Goal: Task Accomplishment & Management: Manage account settings

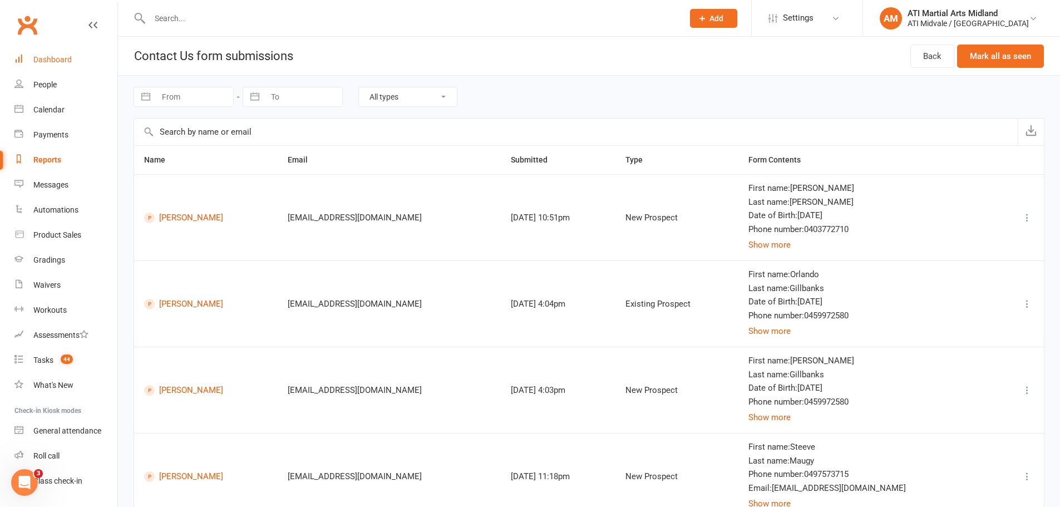
click at [47, 57] on div "Dashboard" at bounding box center [52, 59] width 38 height 9
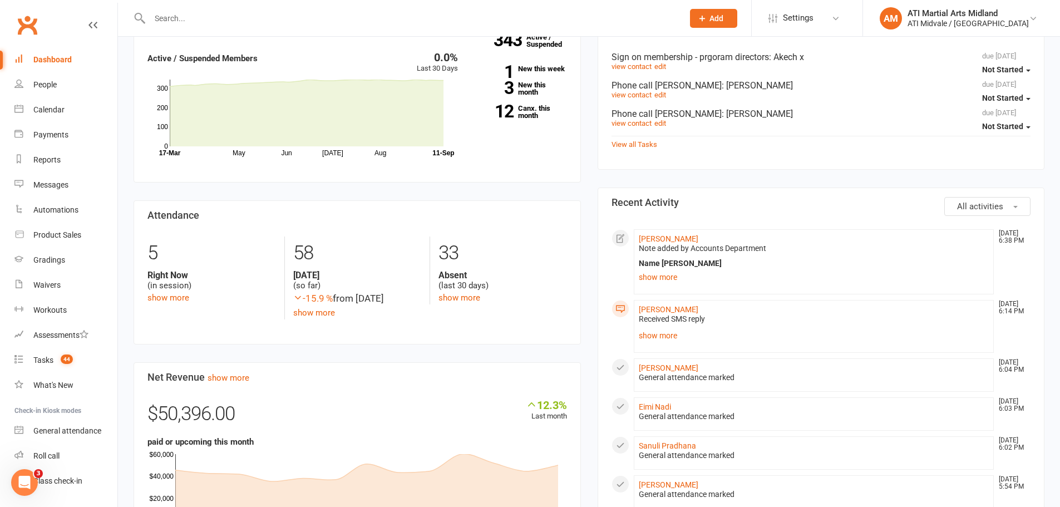
scroll to position [223, 0]
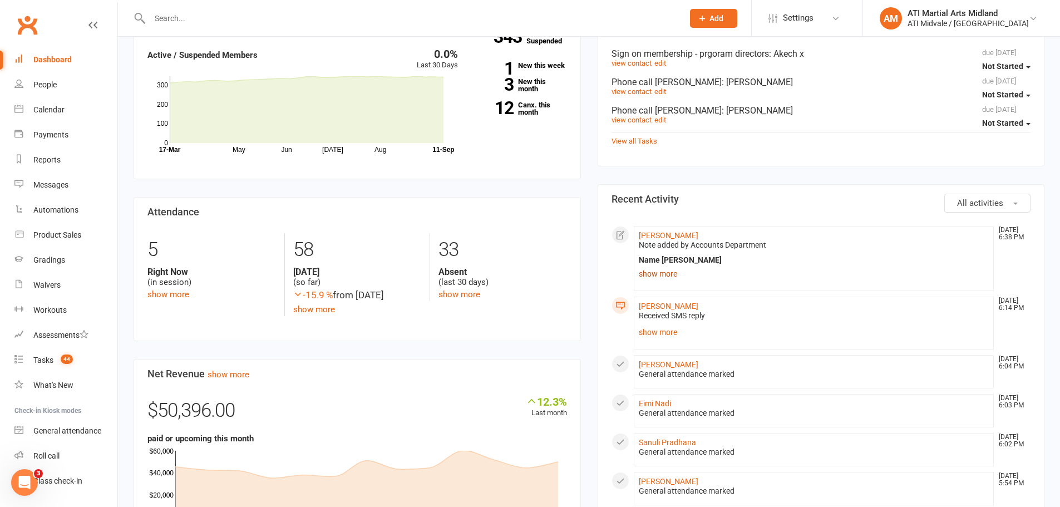
click at [660, 275] on link "show more" at bounding box center [814, 274] width 351 height 16
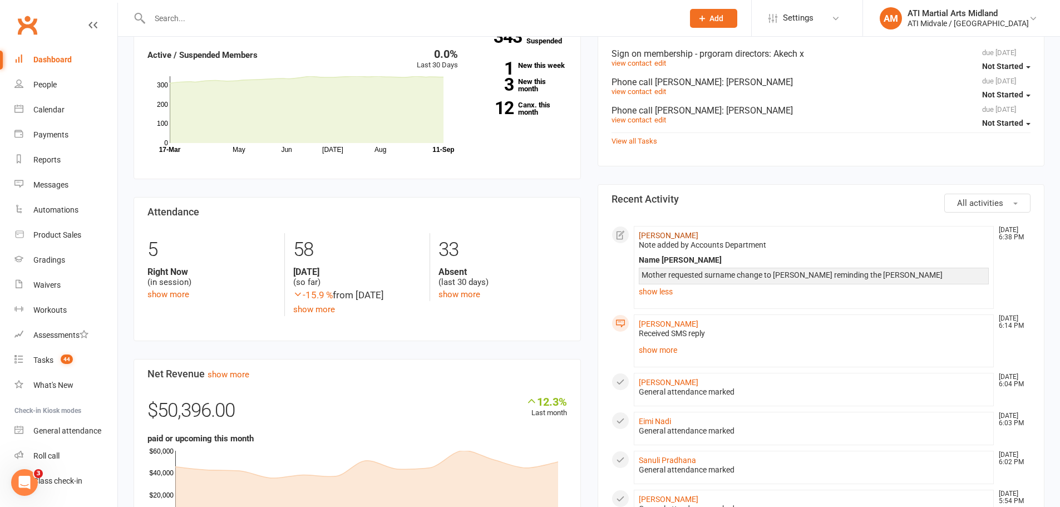
click at [670, 233] on link "[PERSON_NAME]" at bounding box center [669, 235] width 60 height 9
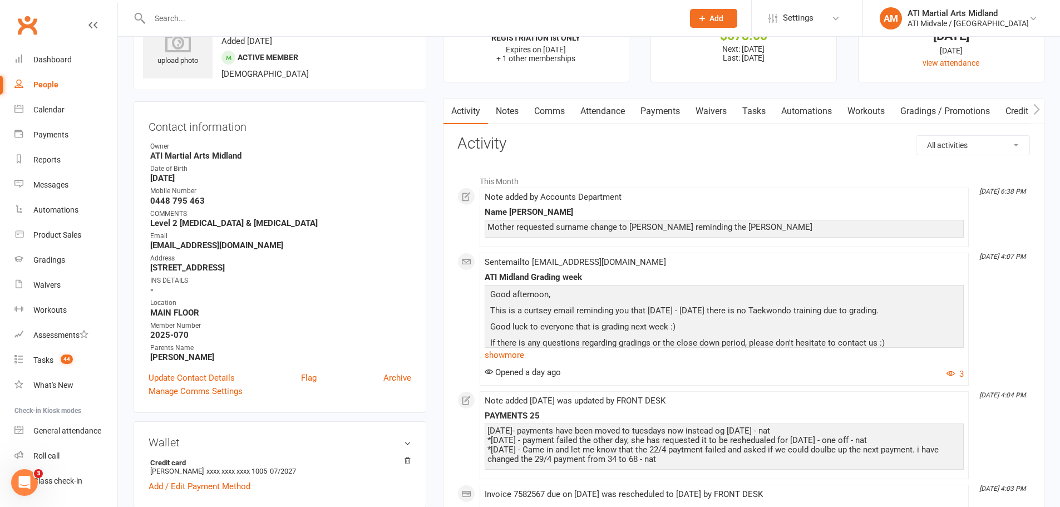
scroll to position [111, 0]
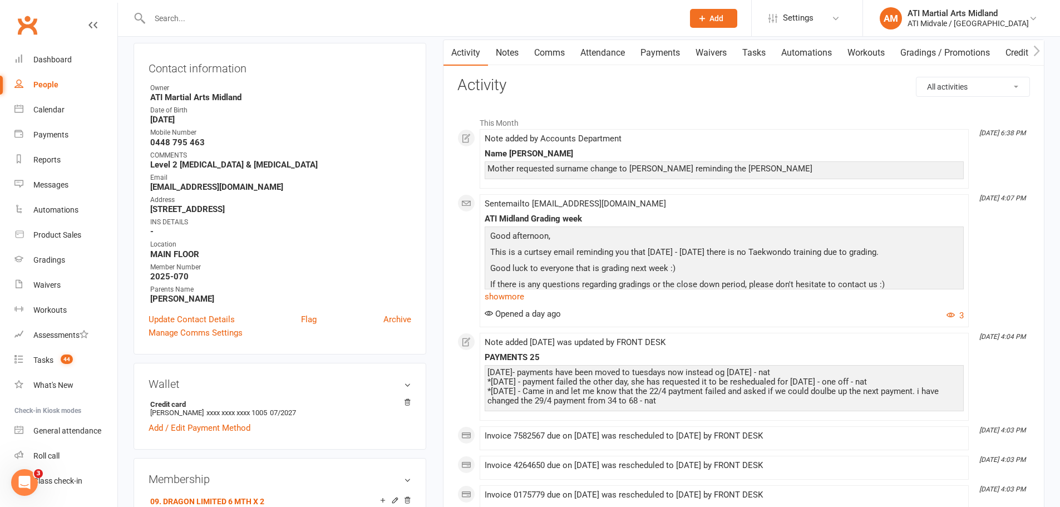
click at [200, 27] on div at bounding box center [405, 18] width 542 height 36
click at [199, 19] on input "text" at bounding box center [410, 19] width 529 height 16
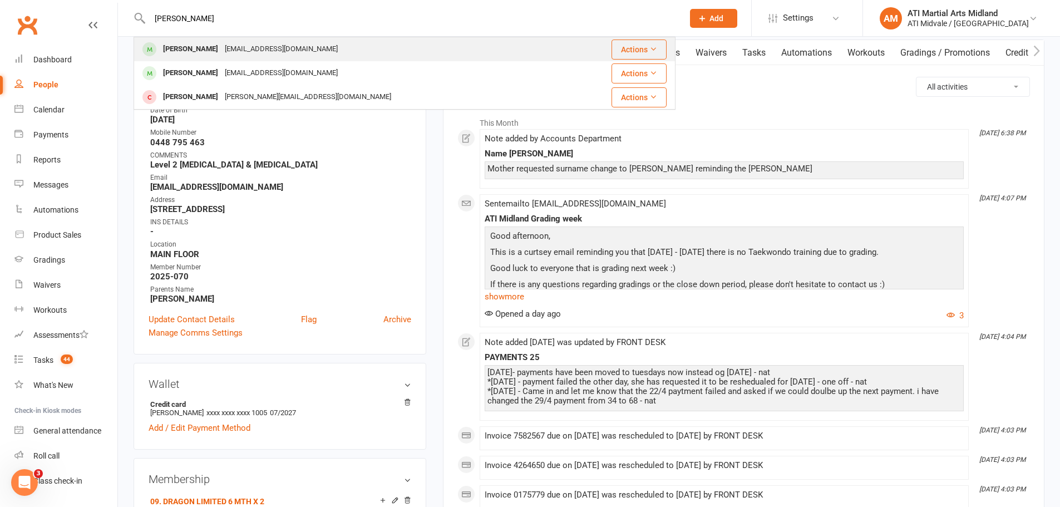
type input "[PERSON_NAME]"
click at [221, 42] on div "[EMAIL_ADDRESS][DOMAIN_NAME]" at bounding box center [281, 49] width 120 height 16
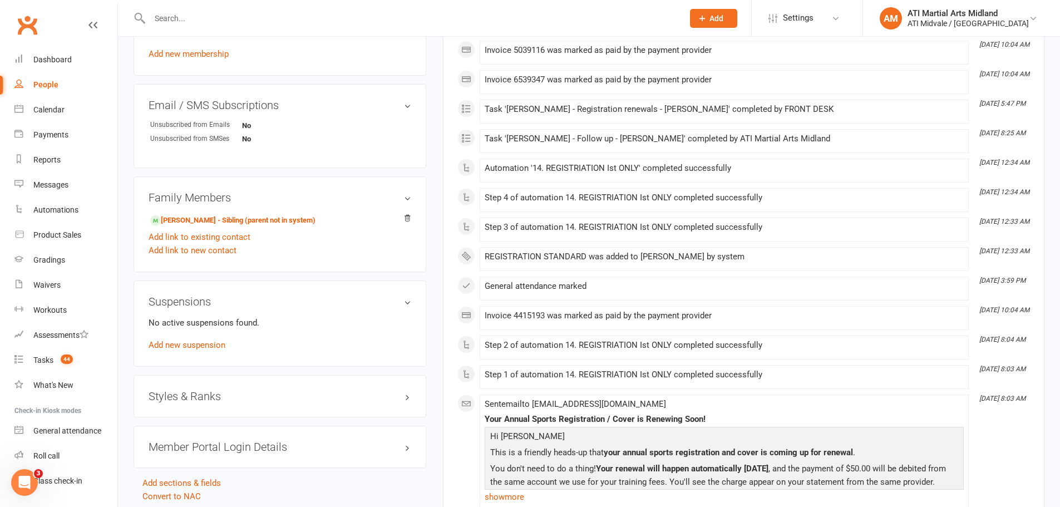
scroll to position [723, 0]
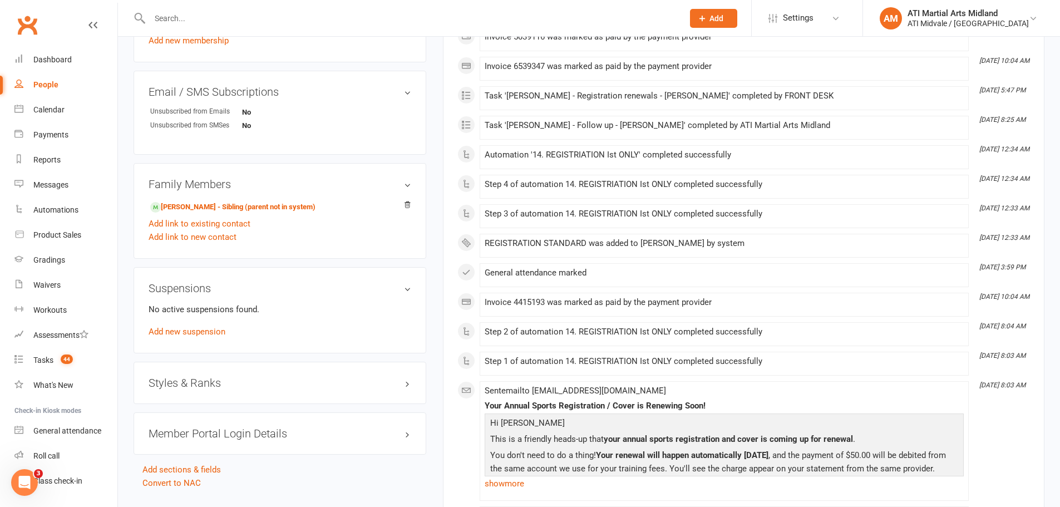
drag, startPoint x: 188, startPoint y: 395, endPoint x: 190, endPoint y: 386, distance: 9.6
click at [188, 395] on div "Styles & Ranks" at bounding box center [280, 383] width 293 height 42
click at [190, 386] on h3 "Styles & Ranks" at bounding box center [280, 383] width 263 height 12
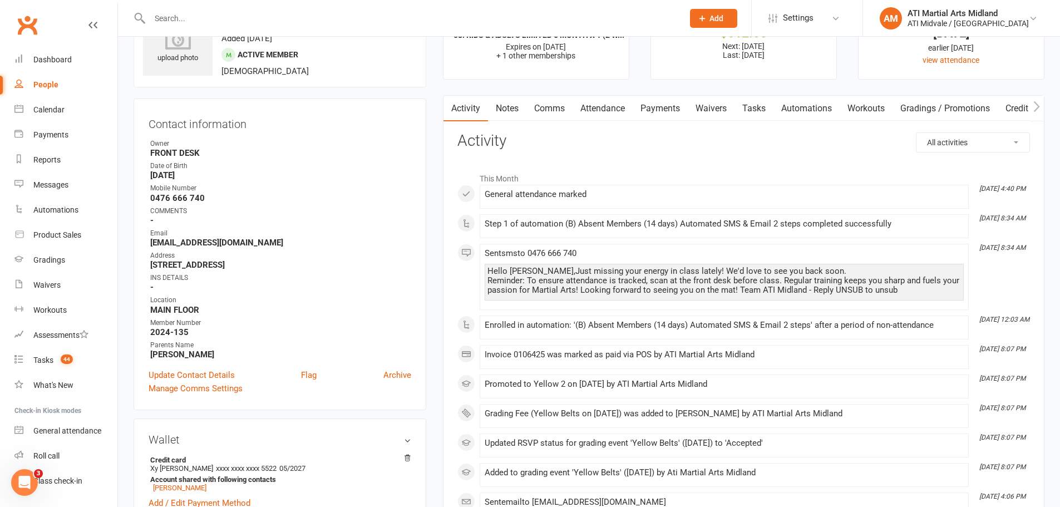
scroll to position [0, 0]
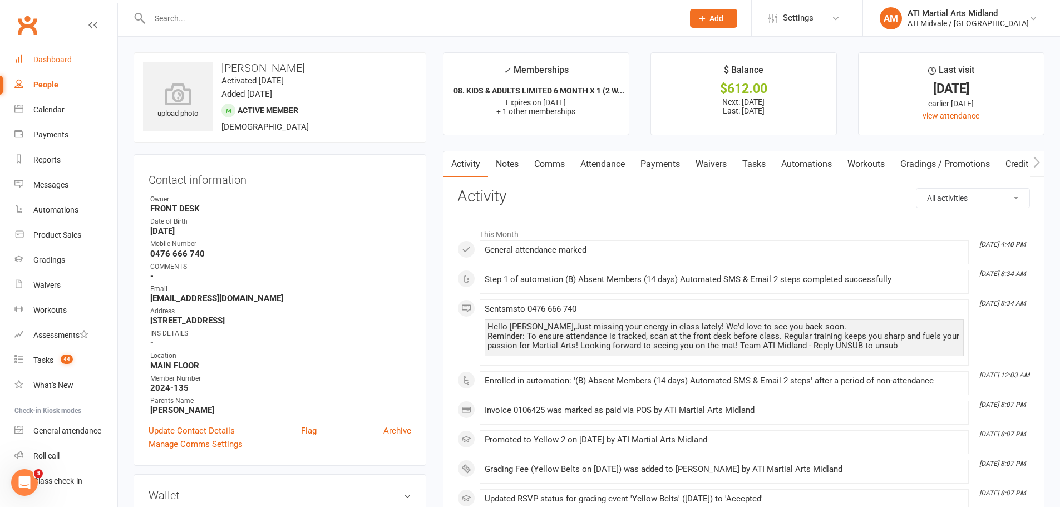
click at [68, 68] on link "Dashboard" at bounding box center [65, 59] width 103 height 25
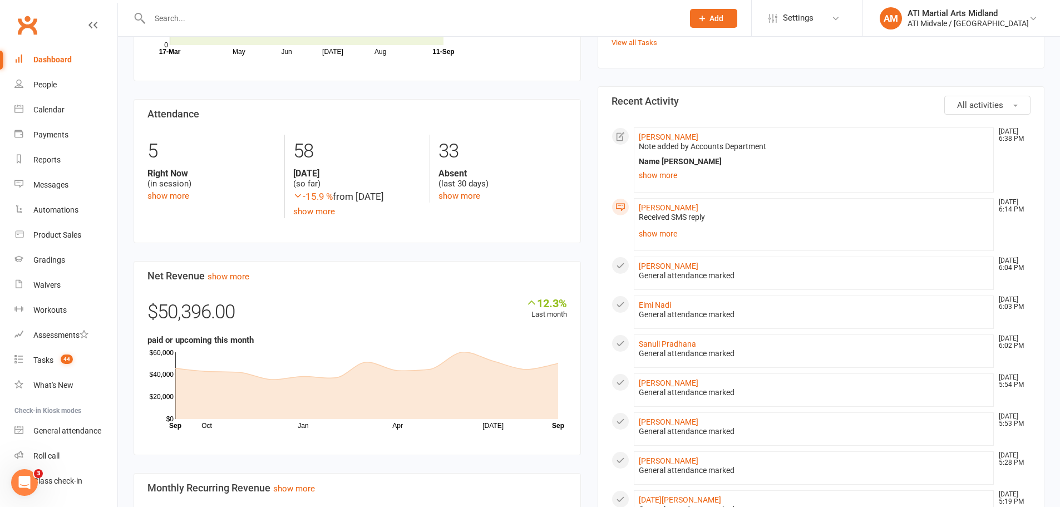
scroll to position [223, 0]
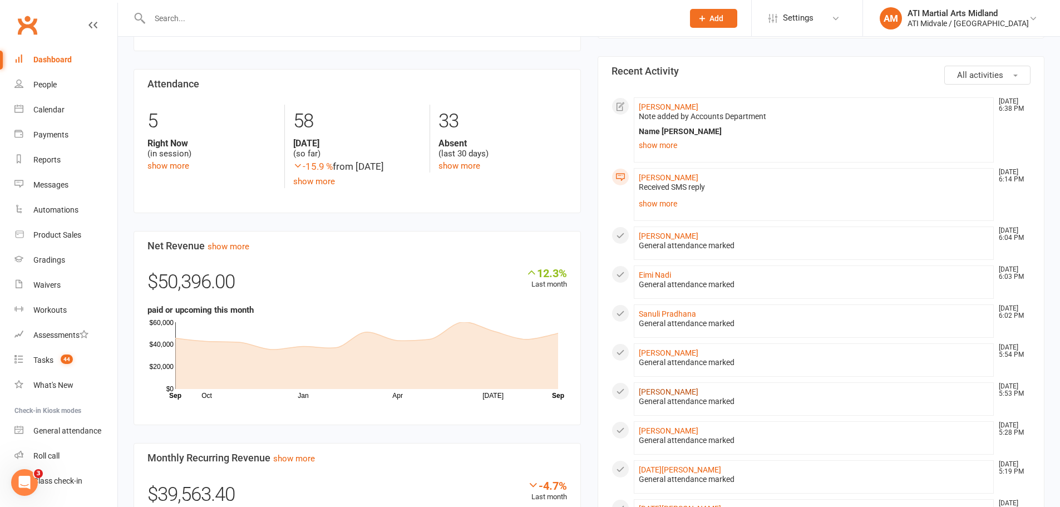
click at [669, 395] on link "[PERSON_NAME]" at bounding box center [669, 391] width 60 height 9
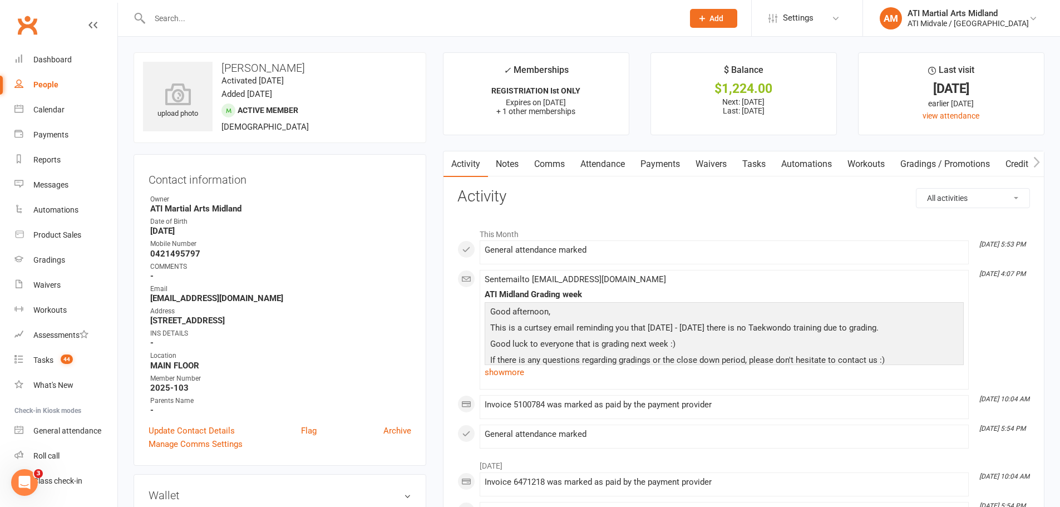
click at [650, 163] on link "Payments" at bounding box center [660, 164] width 55 height 26
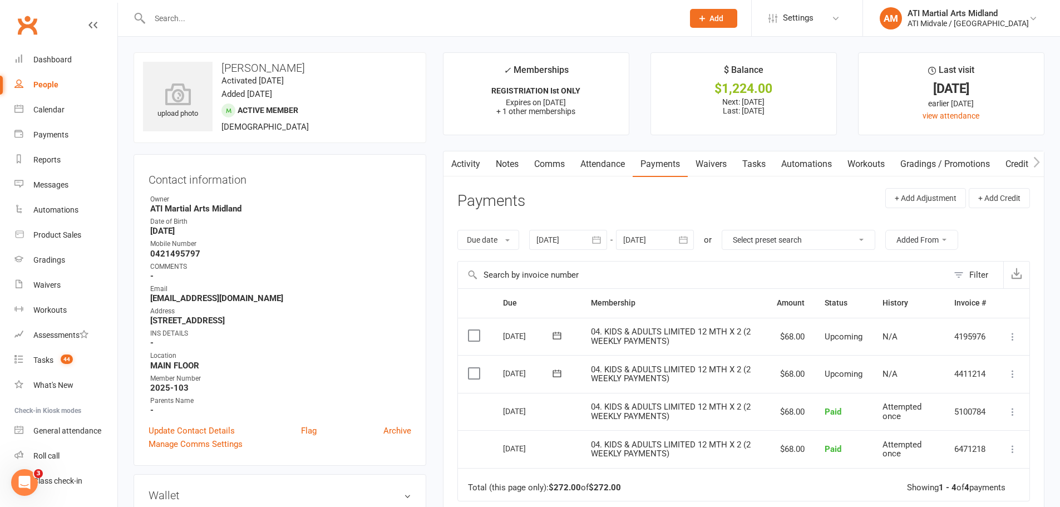
click at [753, 168] on link "Tasks" at bounding box center [753, 164] width 39 height 26
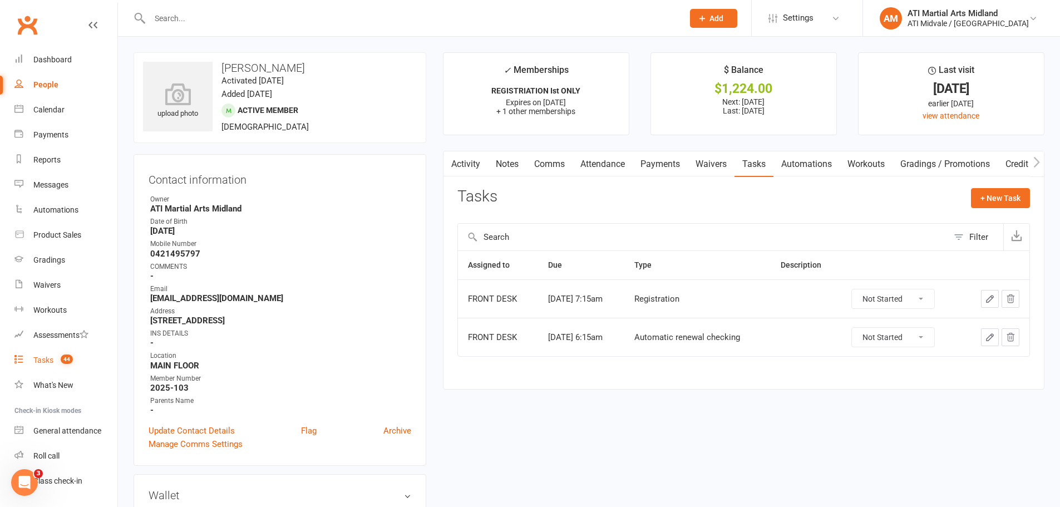
click at [58, 366] on link "Tasks 44" at bounding box center [65, 360] width 103 height 25
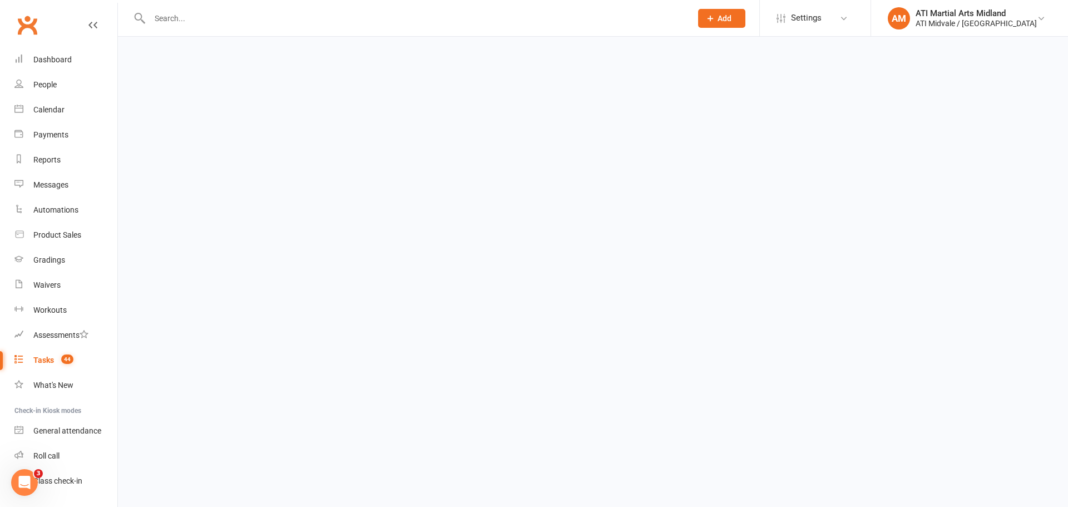
select select "incomplete"
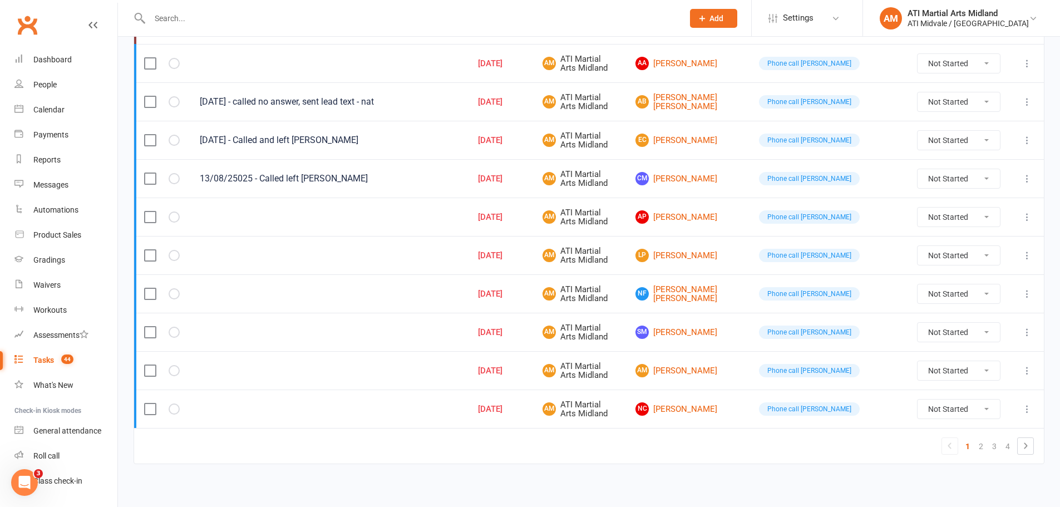
scroll to position [796, 0]
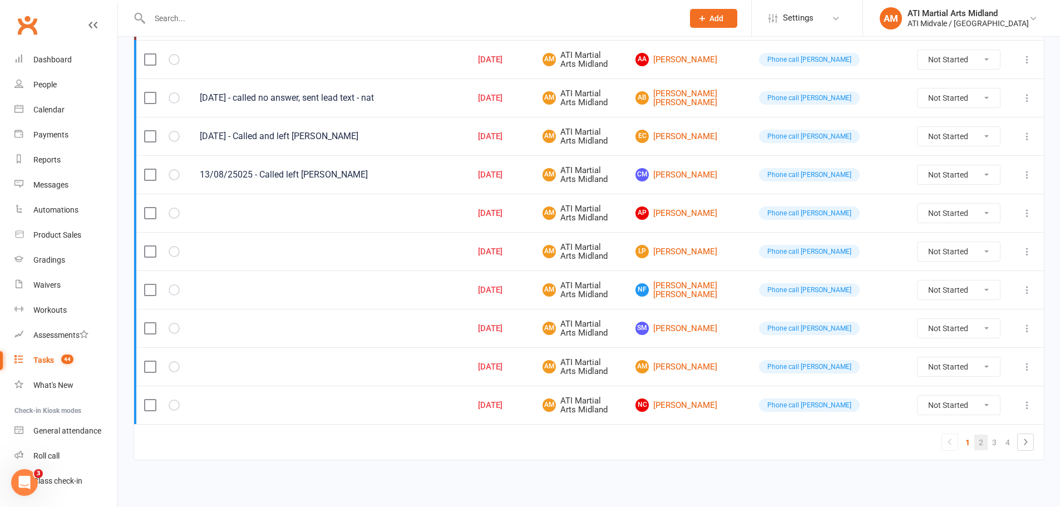
click at [986, 438] on link "2" at bounding box center [980, 443] width 13 height 16
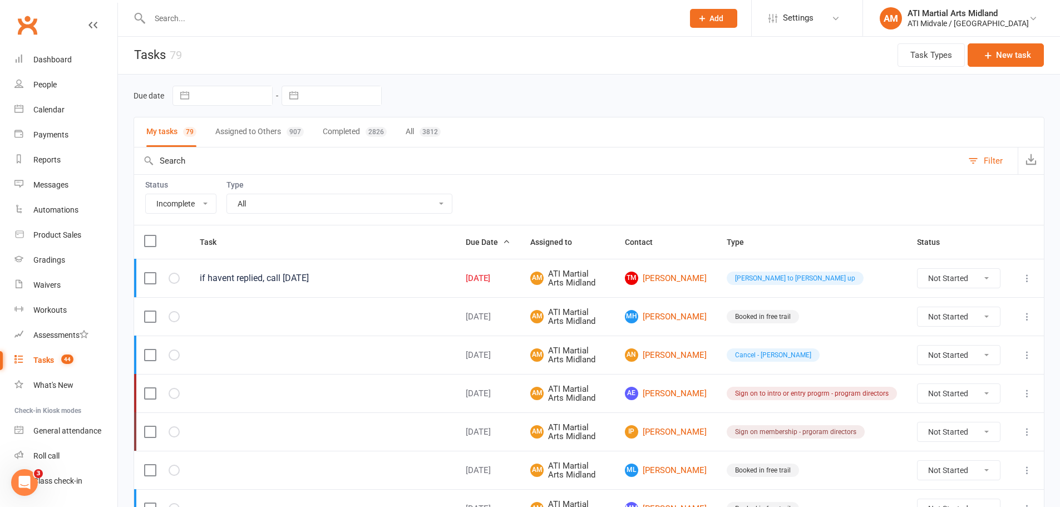
scroll to position [0, 0]
click at [221, 125] on button "Assigned to Others 907" at bounding box center [259, 133] width 88 height 29
select select "-32859"
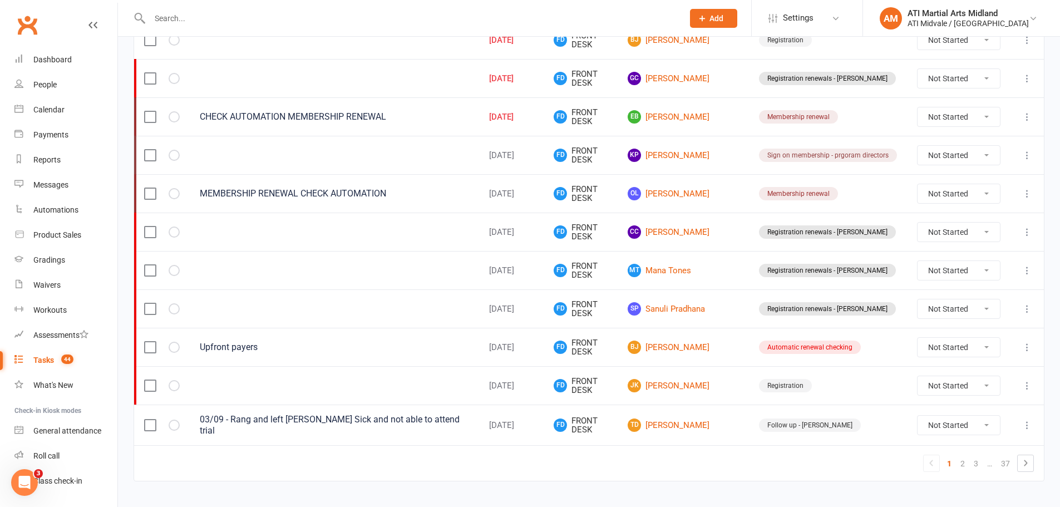
scroll to position [802, 0]
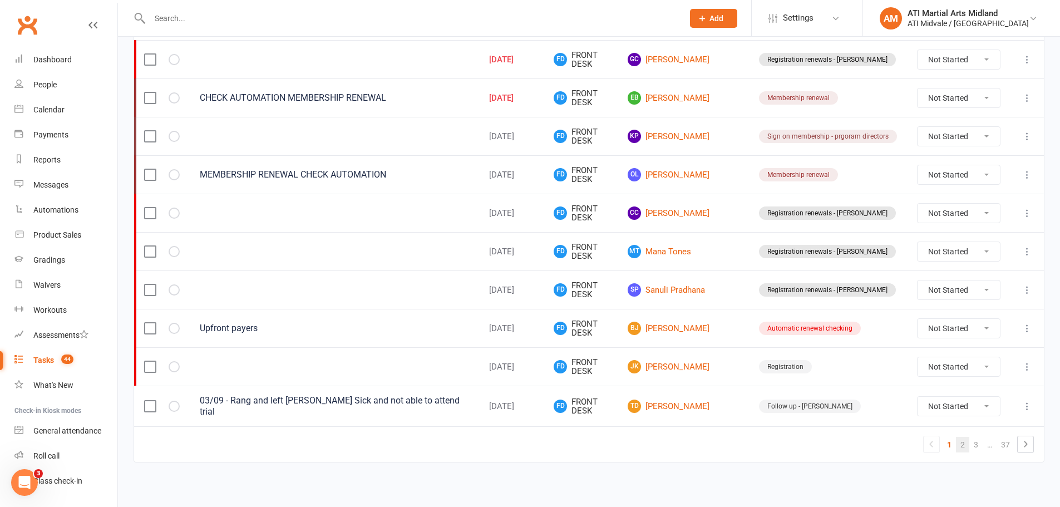
click at [967, 441] on link "2" at bounding box center [962, 445] width 13 height 16
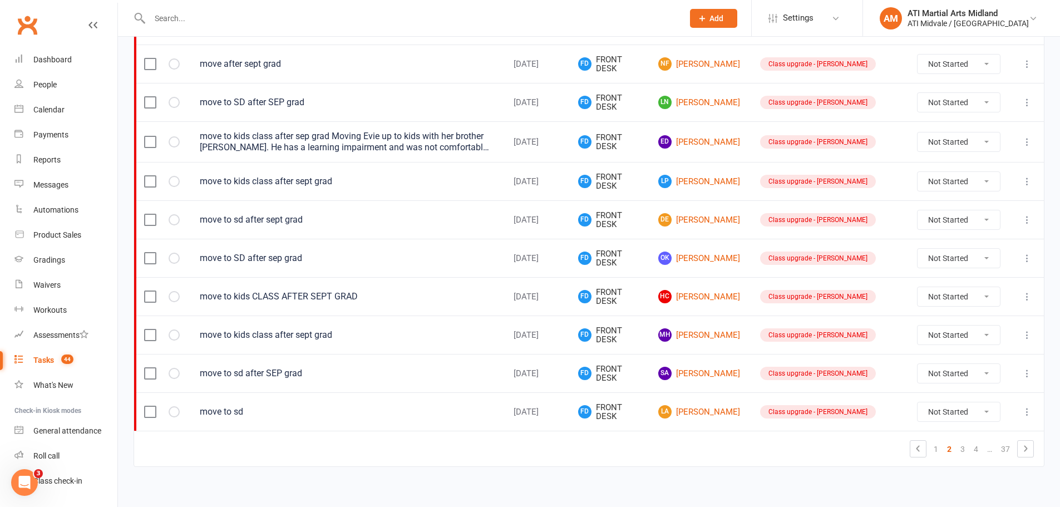
scroll to position [800, 0]
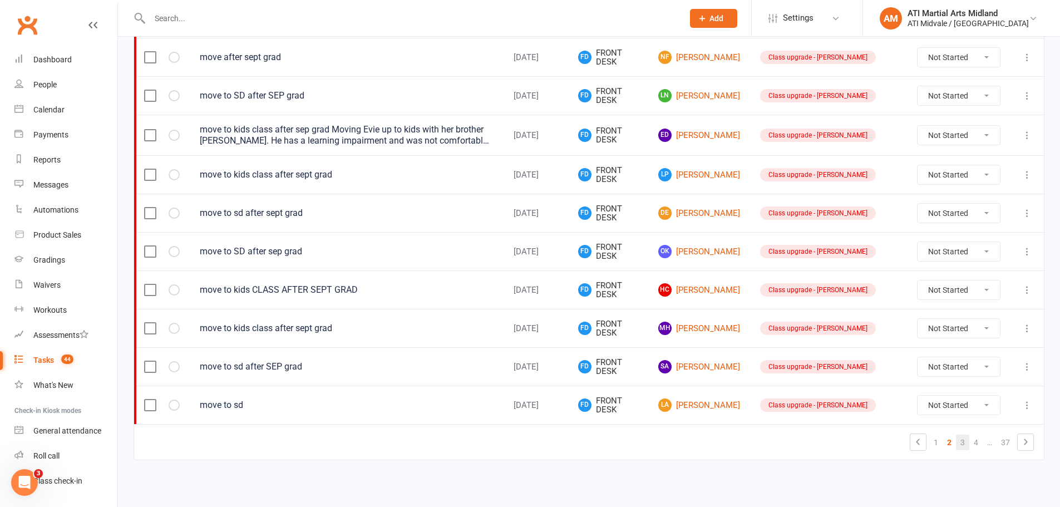
click at [967, 438] on link "3" at bounding box center [962, 443] width 13 height 16
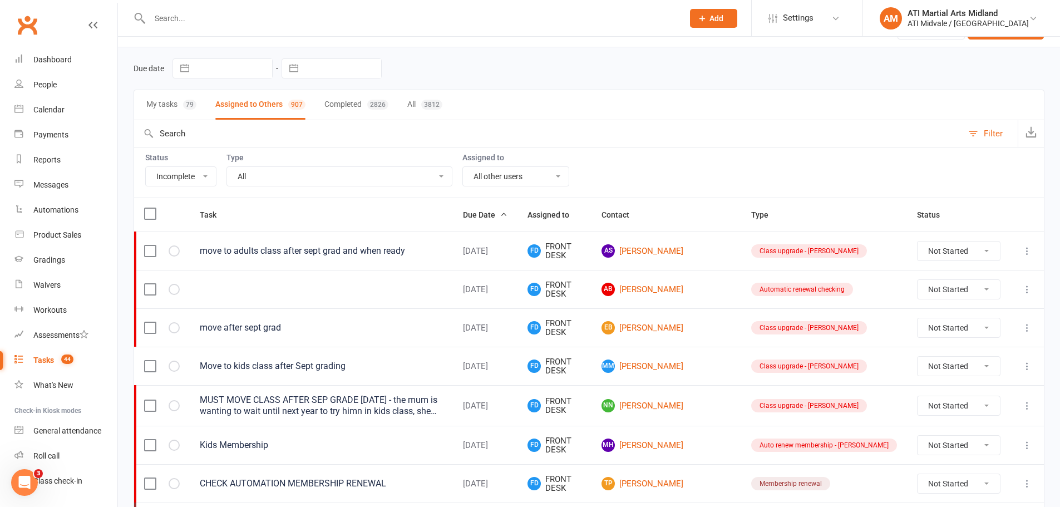
scroll to position [0, 0]
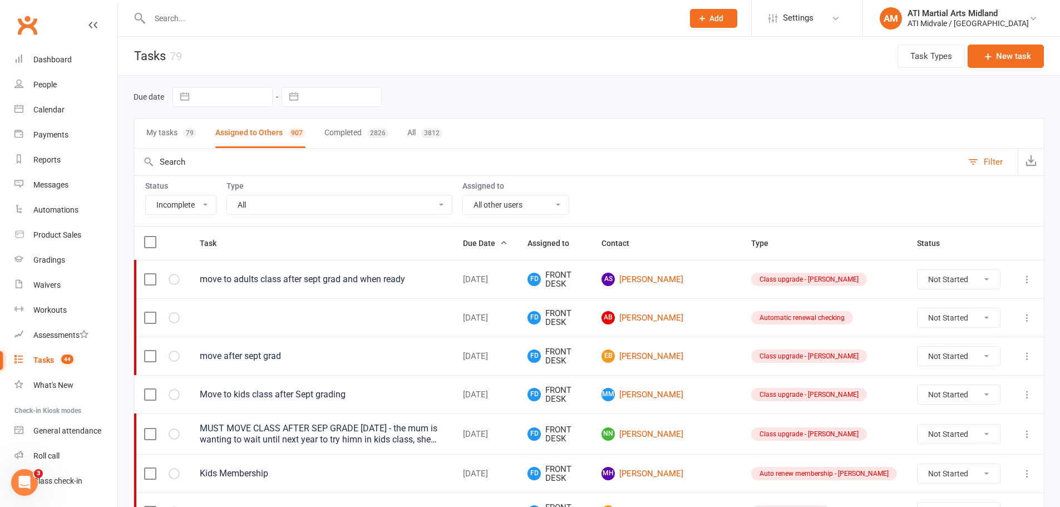
click at [166, 137] on button "My tasks 79" at bounding box center [171, 133] width 50 height 29
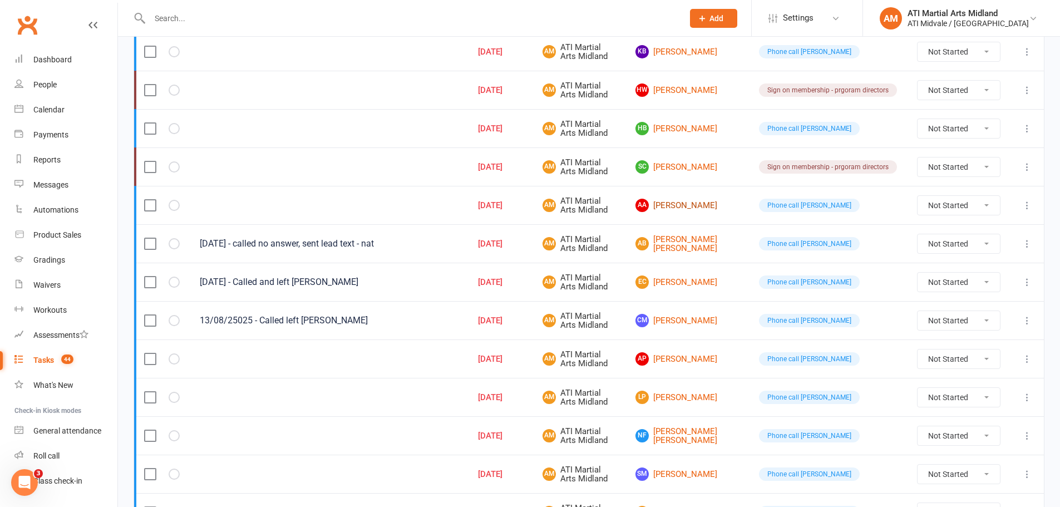
scroll to position [668, 0]
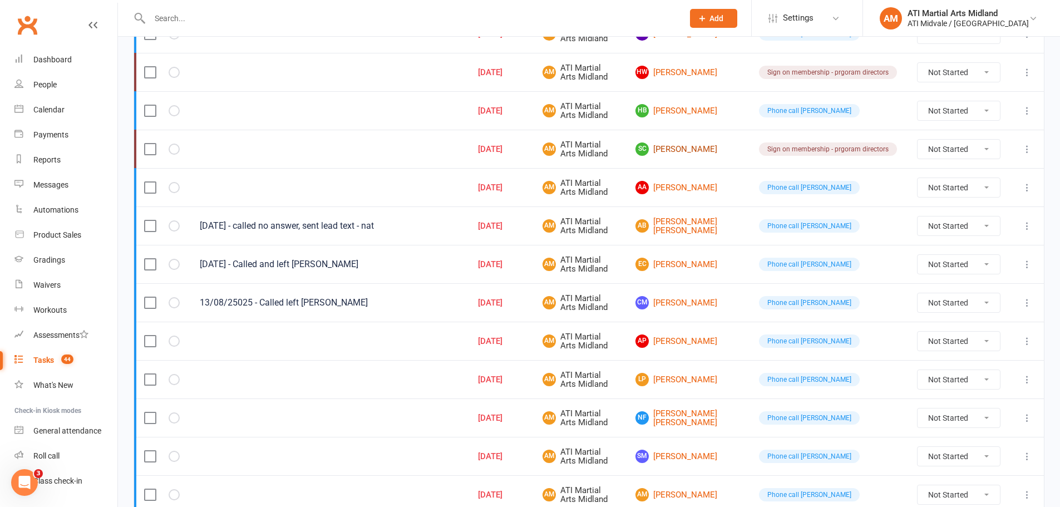
click at [707, 151] on link "SC [PERSON_NAME]" at bounding box center [686, 148] width 103 height 13
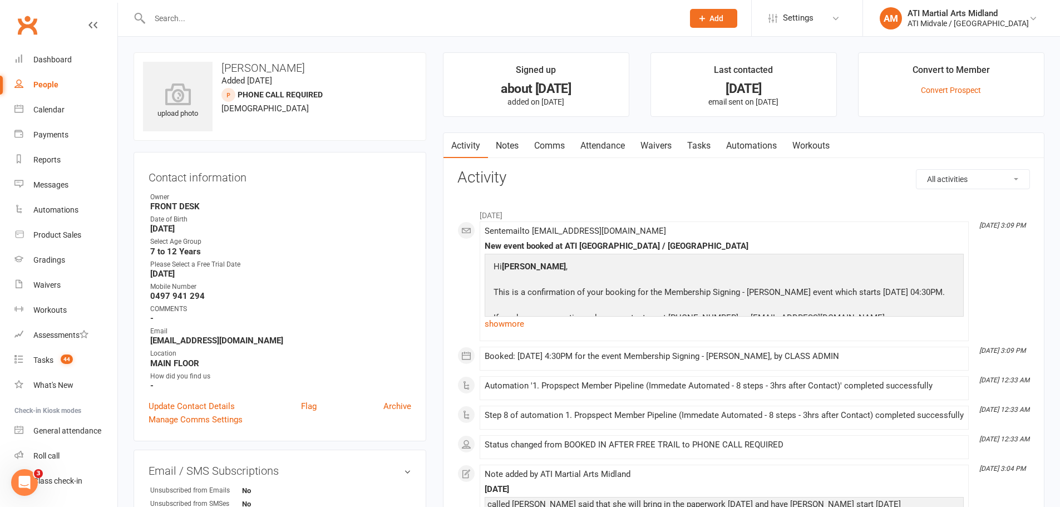
click at [694, 238] on div "Sent email to [EMAIL_ADDRESS][DOMAIN_NAME] New event booked at ATI Midvale / Mi…" at bounding box center [724, 281] width 479 height 110
click at [623, 144] on link "Attendance" at bounding box center [603, 146] width 60 height 26
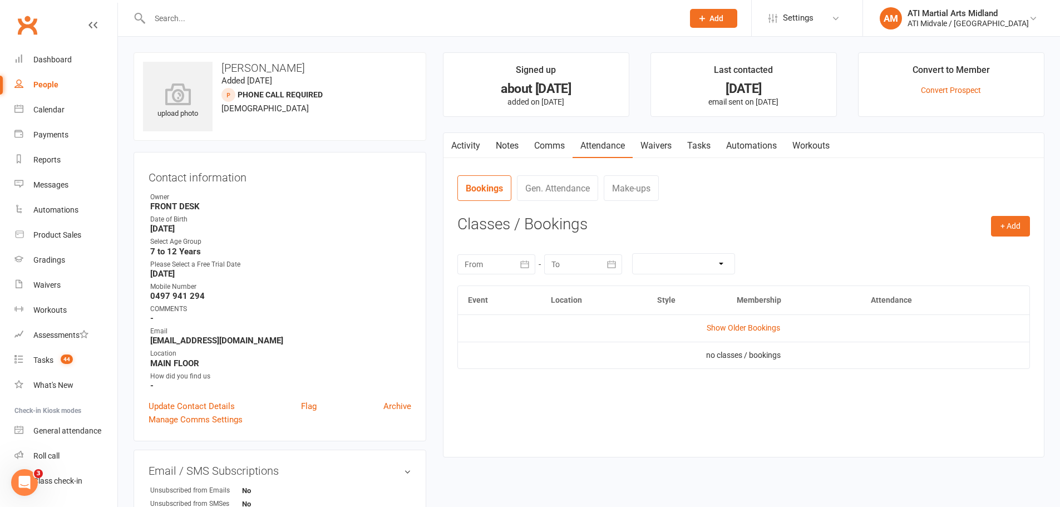
click at [666, 139] on link "Waivers" at bounding box center [656, 146] width 47 height 26
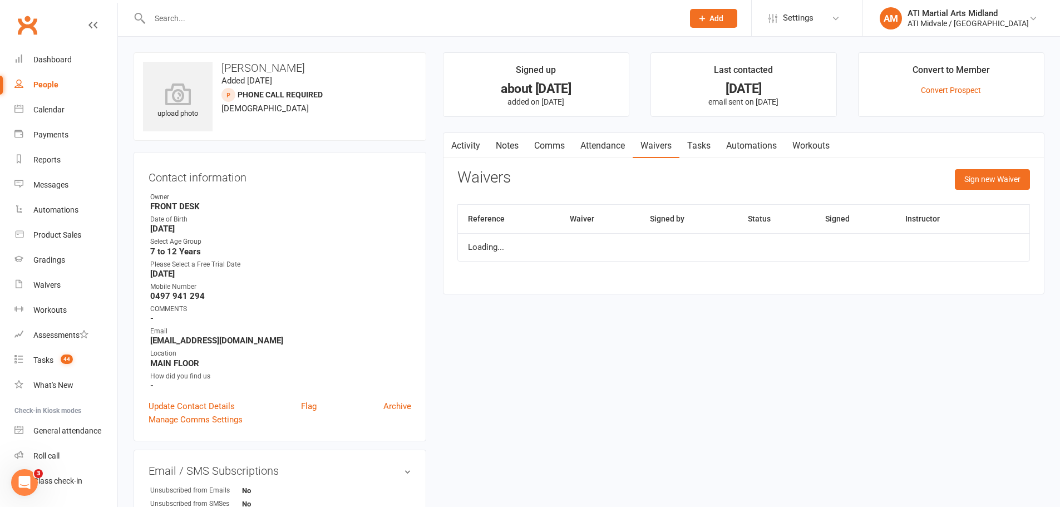
click at [689, 144] on link "Tasks" at bounding box center [698, 146] width 39 height 26
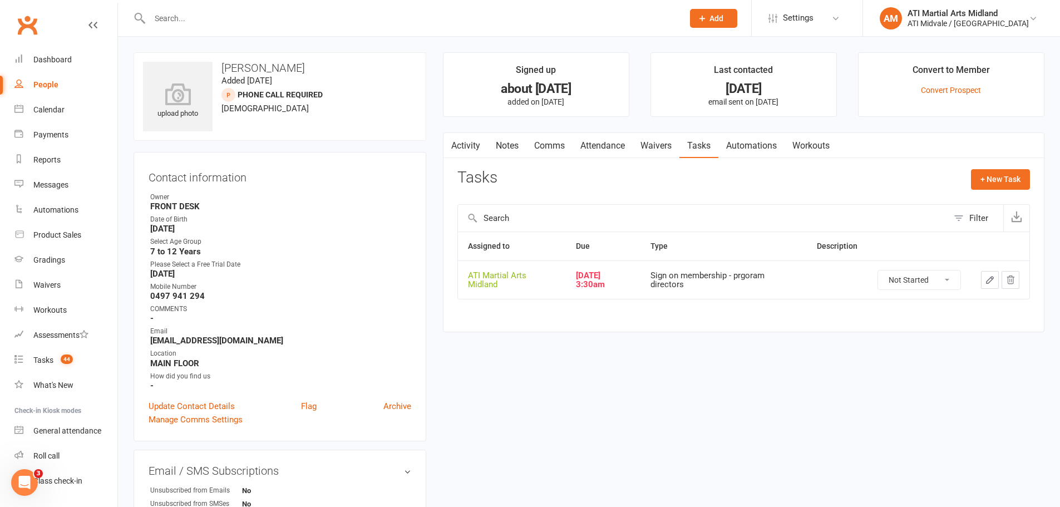
click at [604, 143] on link "Attendance" at bounding box center [603, 146] width 60 height 26
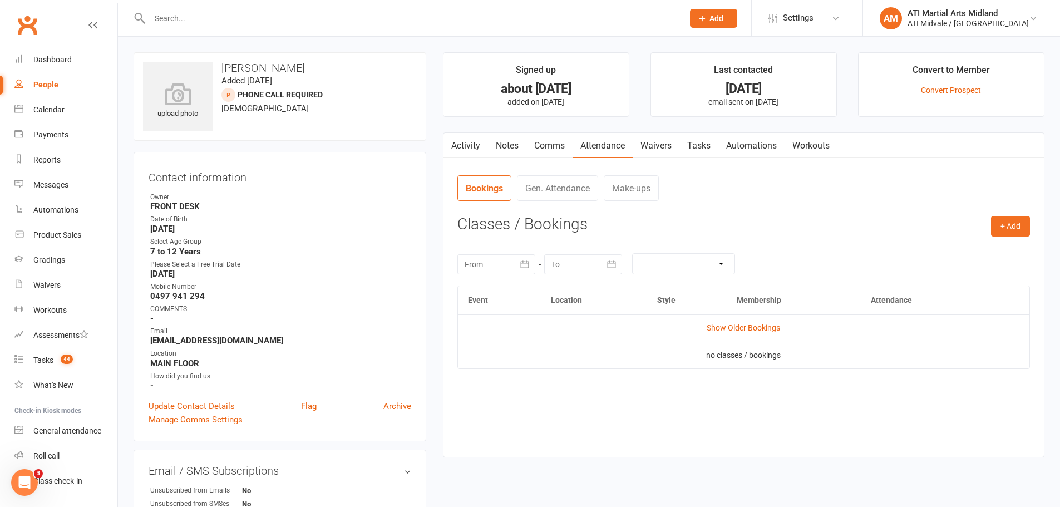
click at [557, 151] on link "Comms" at bounding box center [549, 146] width 46 height 26
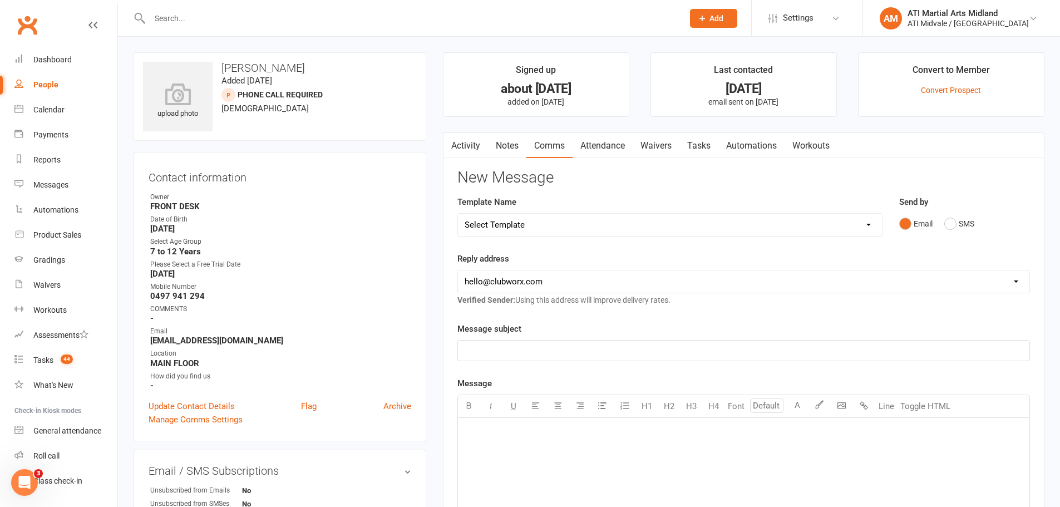
click at [471, 146] on link "Activity" at bounding box center [465, 146] width 45 height 26
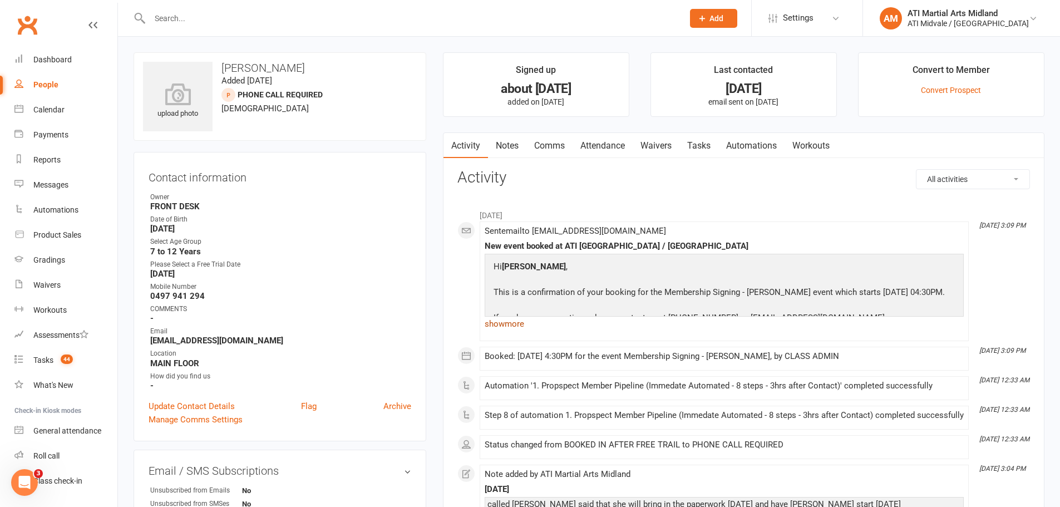
click at [515, 323] on link "show more" at bounding box center [724, 324] width 479 height 16
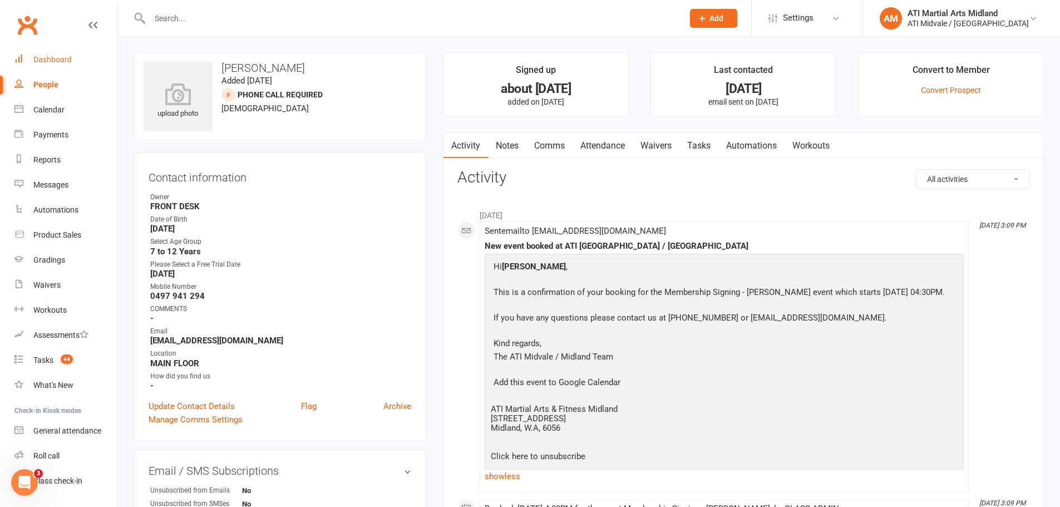
click at [40, 55] on link "Dashboard" at bounding box center [65, 59] width 103 height 25
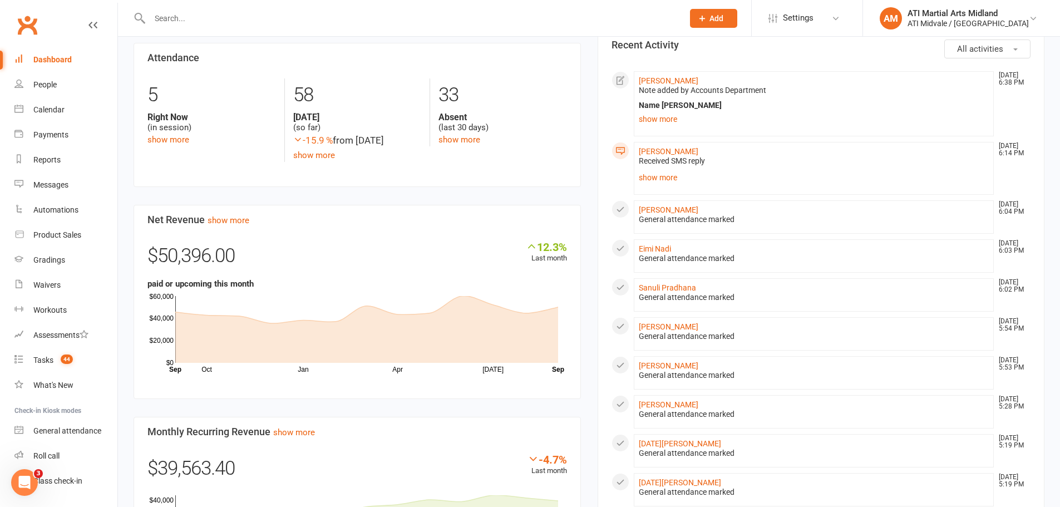
scroll to position [278, 0]
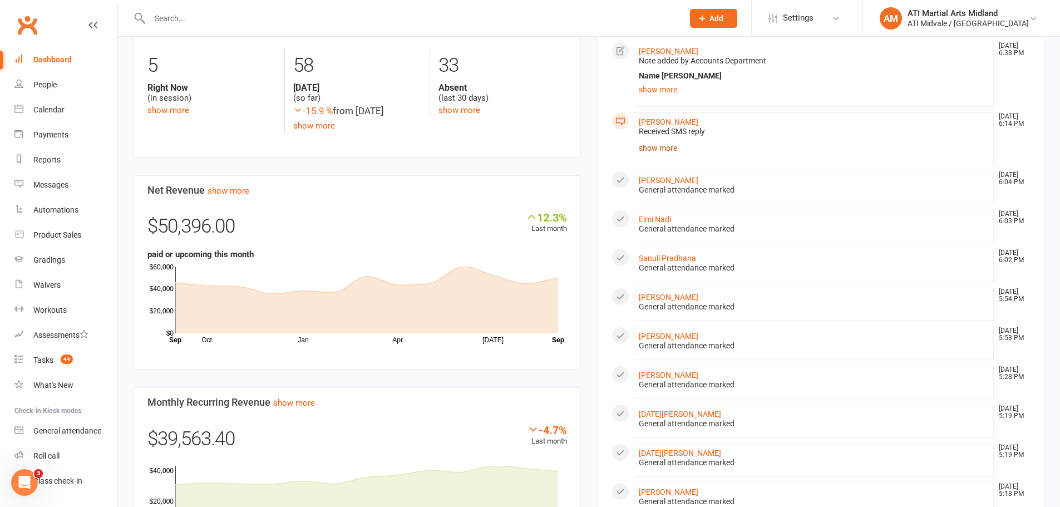
click at [656, 151] on link "show more" at bounding box center [814, 148] width 351 height 16
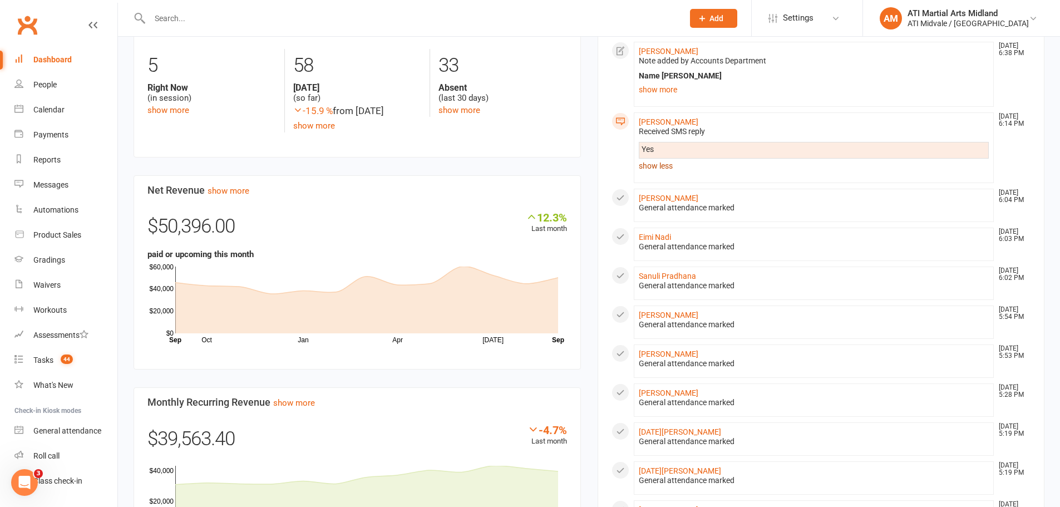
click at [656, 167] on link "show less" at bounding box center [814, 166] width 351 height 16
